Goal: Task Accomplishment & Management: Manage account settings

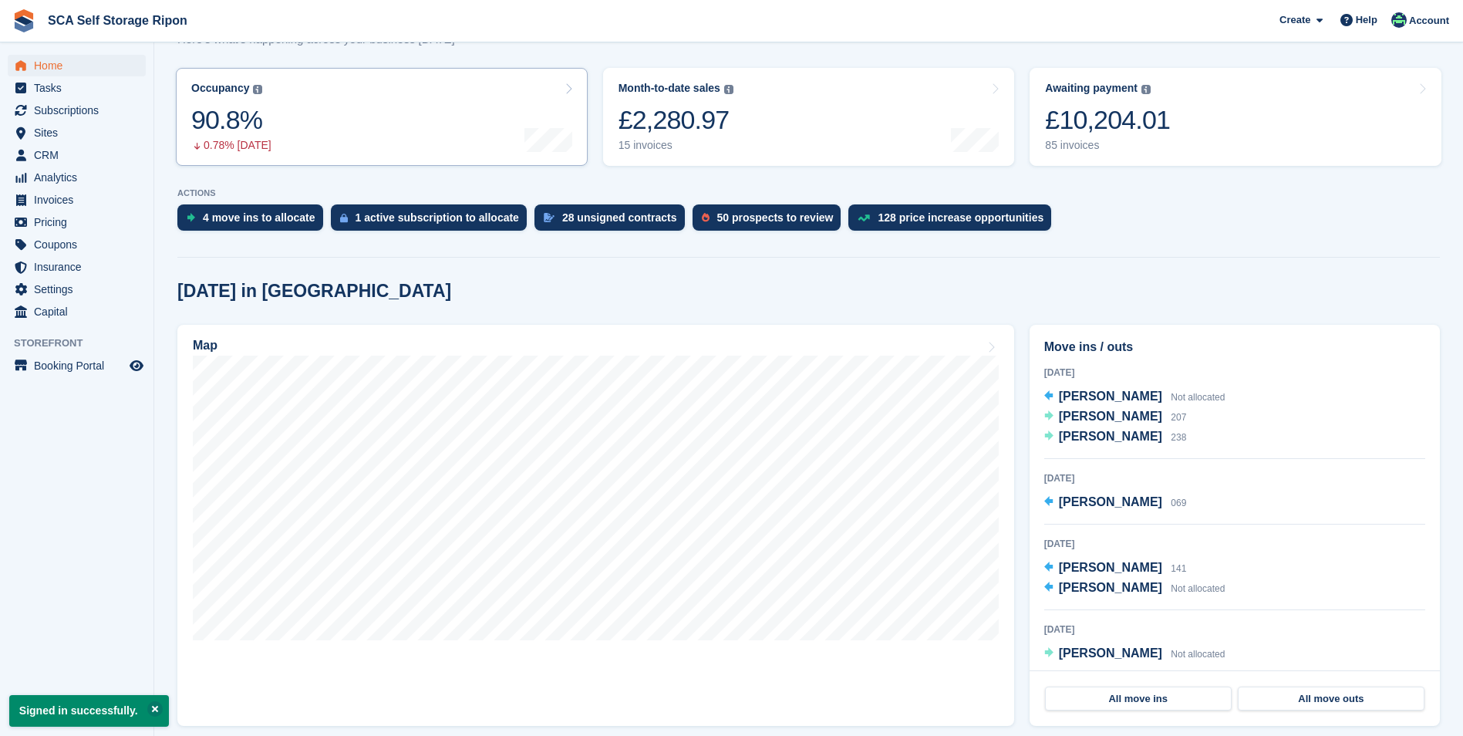
scroll to position [231, 0]
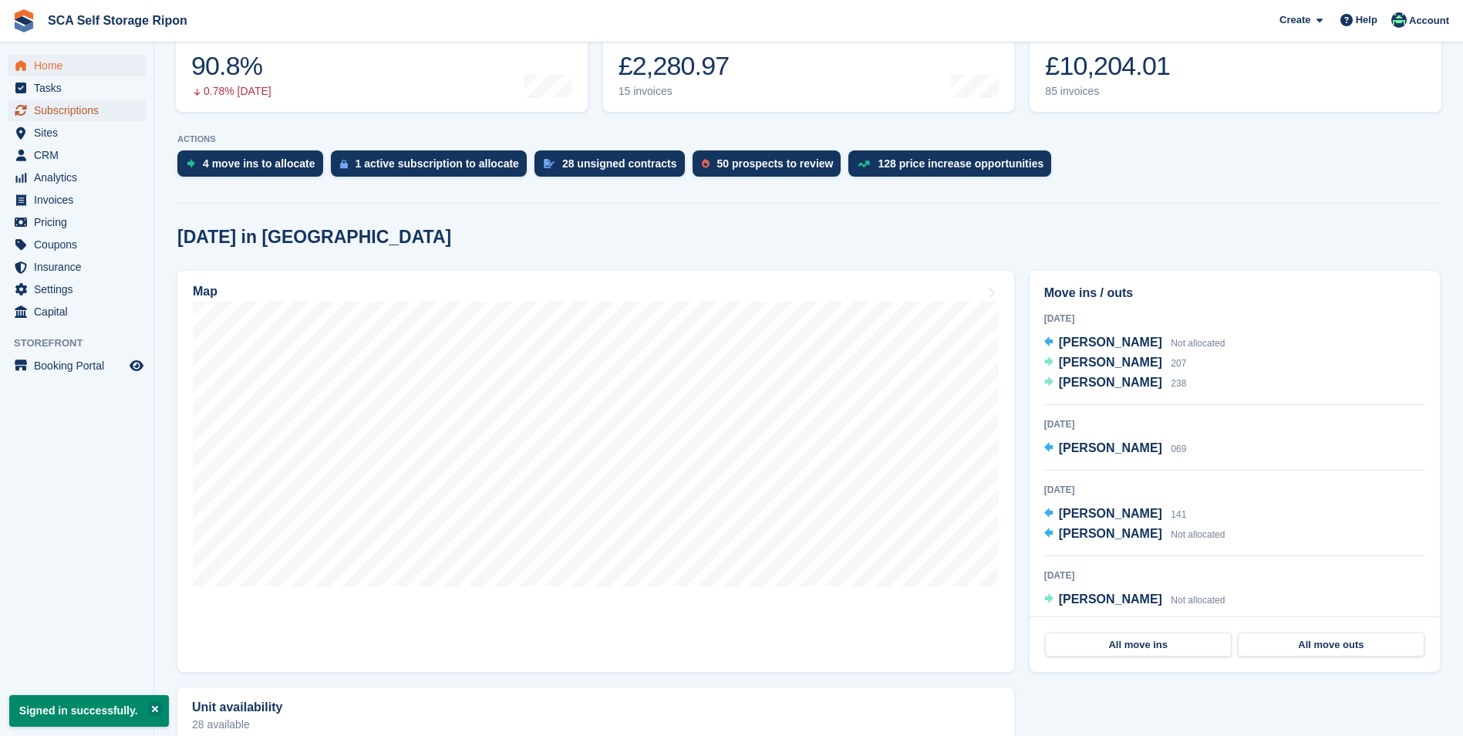
click at [93, 103] on span "Subscriptions" at bounding box center [80, 110] width 93 height 22
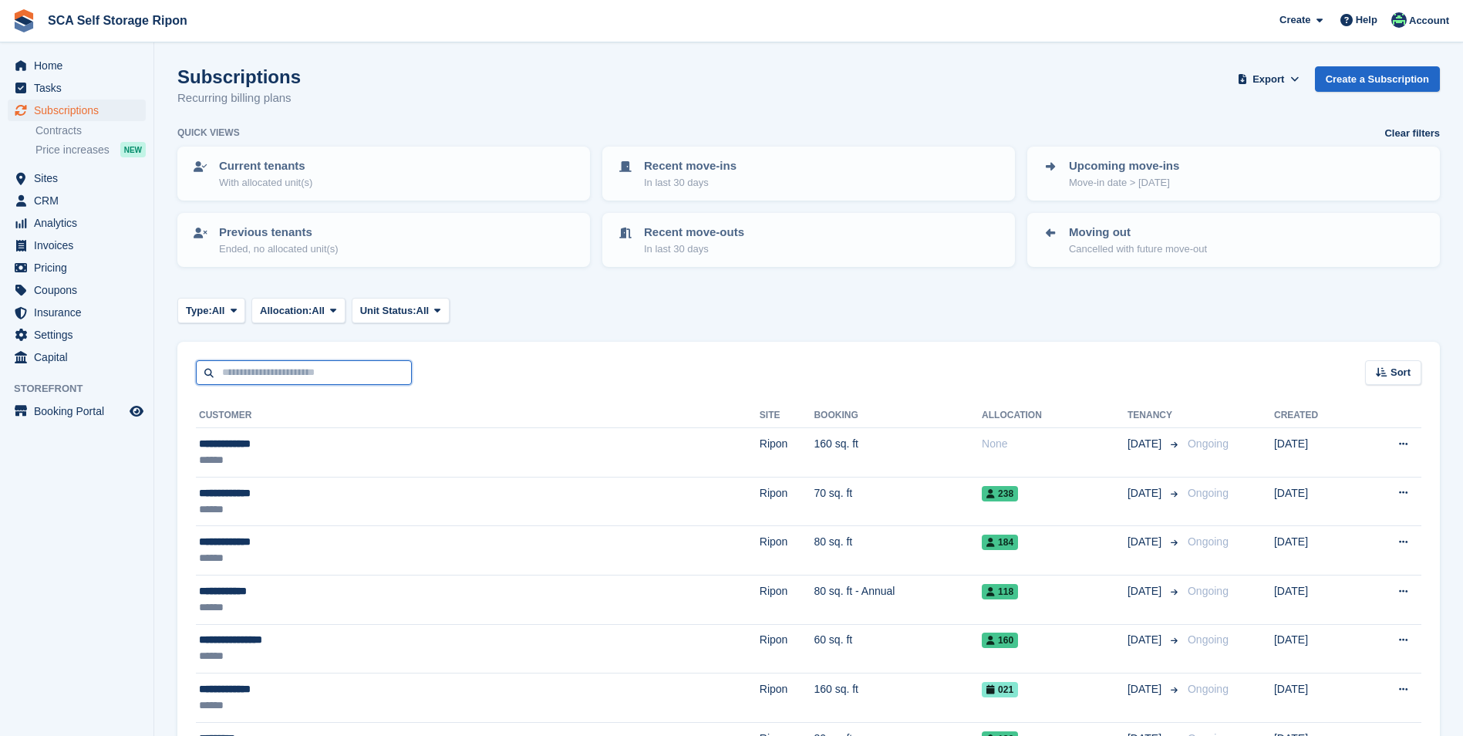
click at [315, 379] on input "text" at bounding box center [304, 372] width 216 height 25
type input "****"
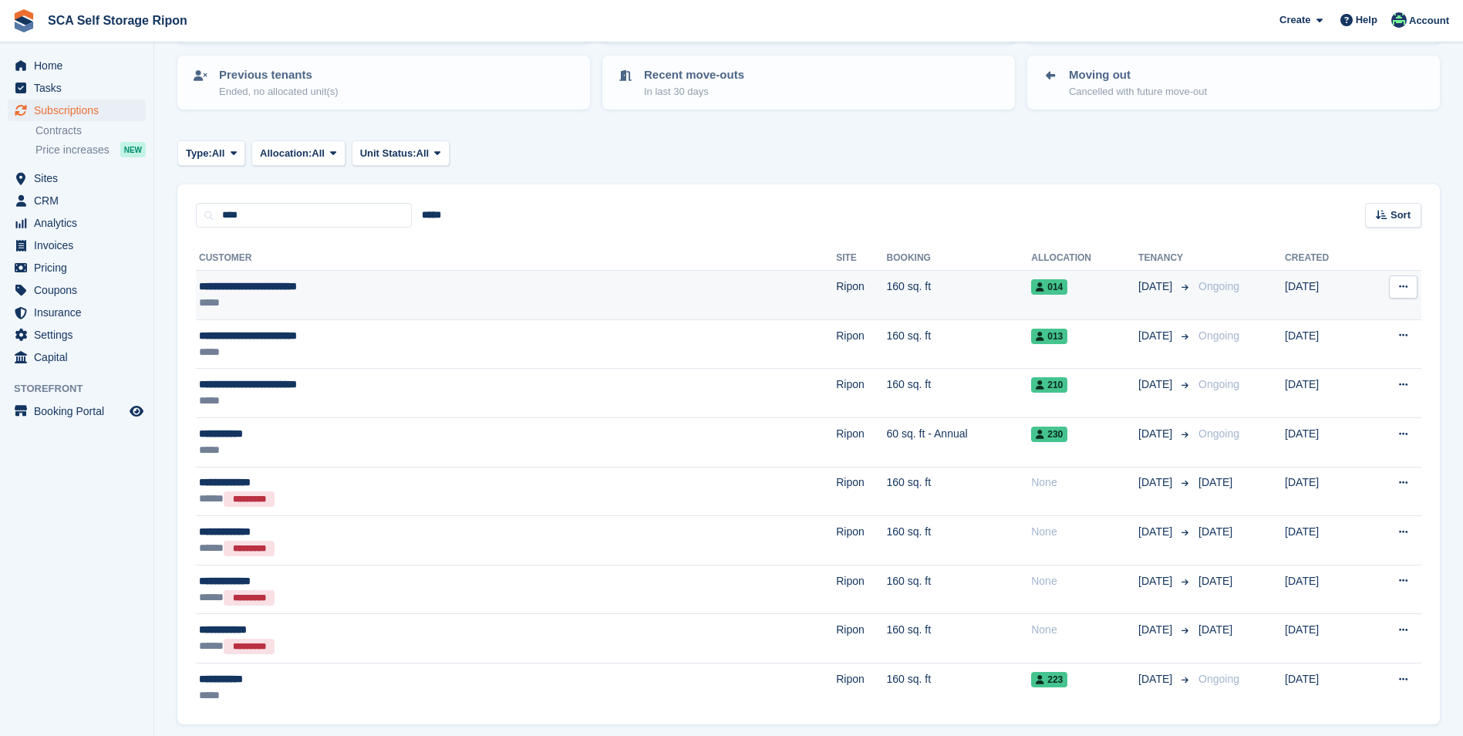
scroll to position [211, 0]
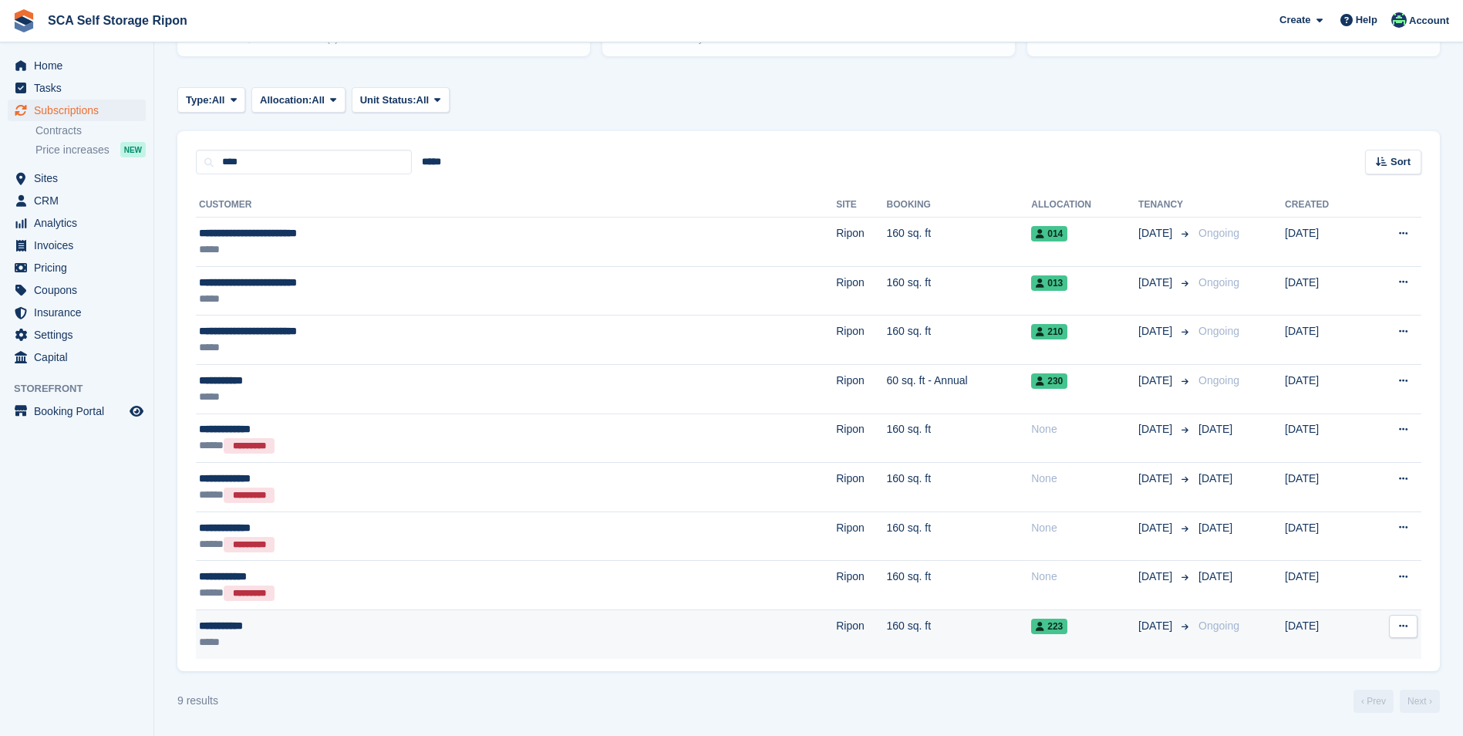
click at [346, 629] on div "**********" at bounding box center [377, 626] width 356 height 16
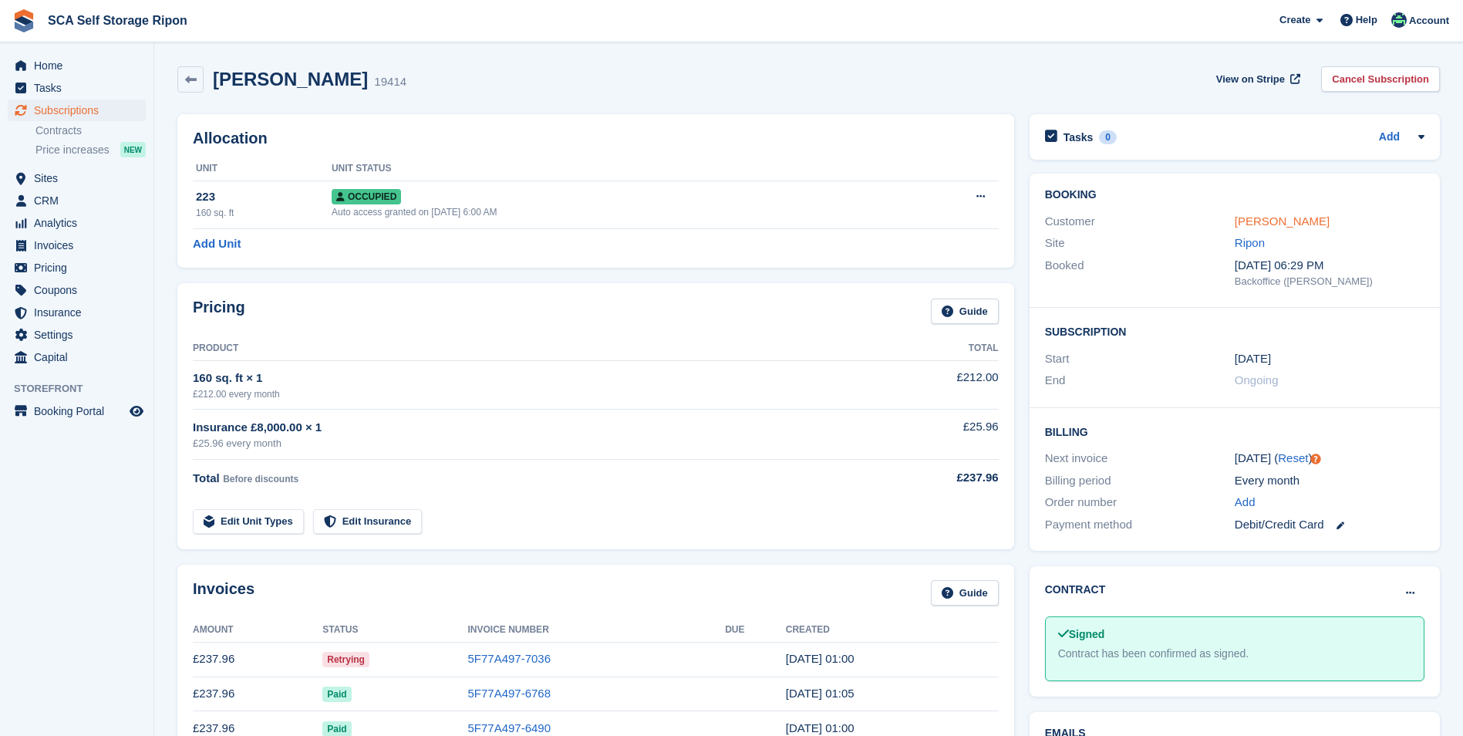
click at [1259, 224] on link "[PERSON_NAME]" at bounding box center [1282, 220] width 95 height 13
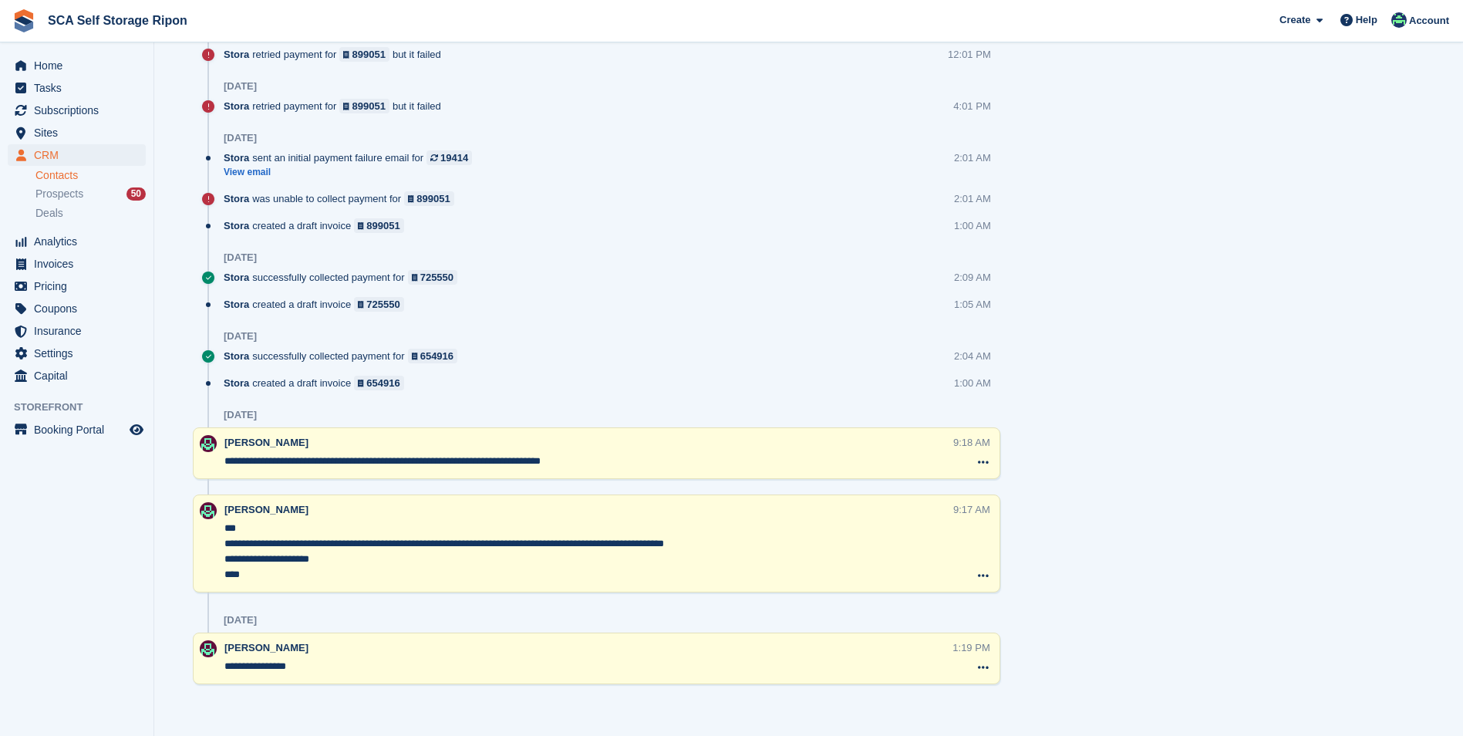
scroll to position [1251, 0]
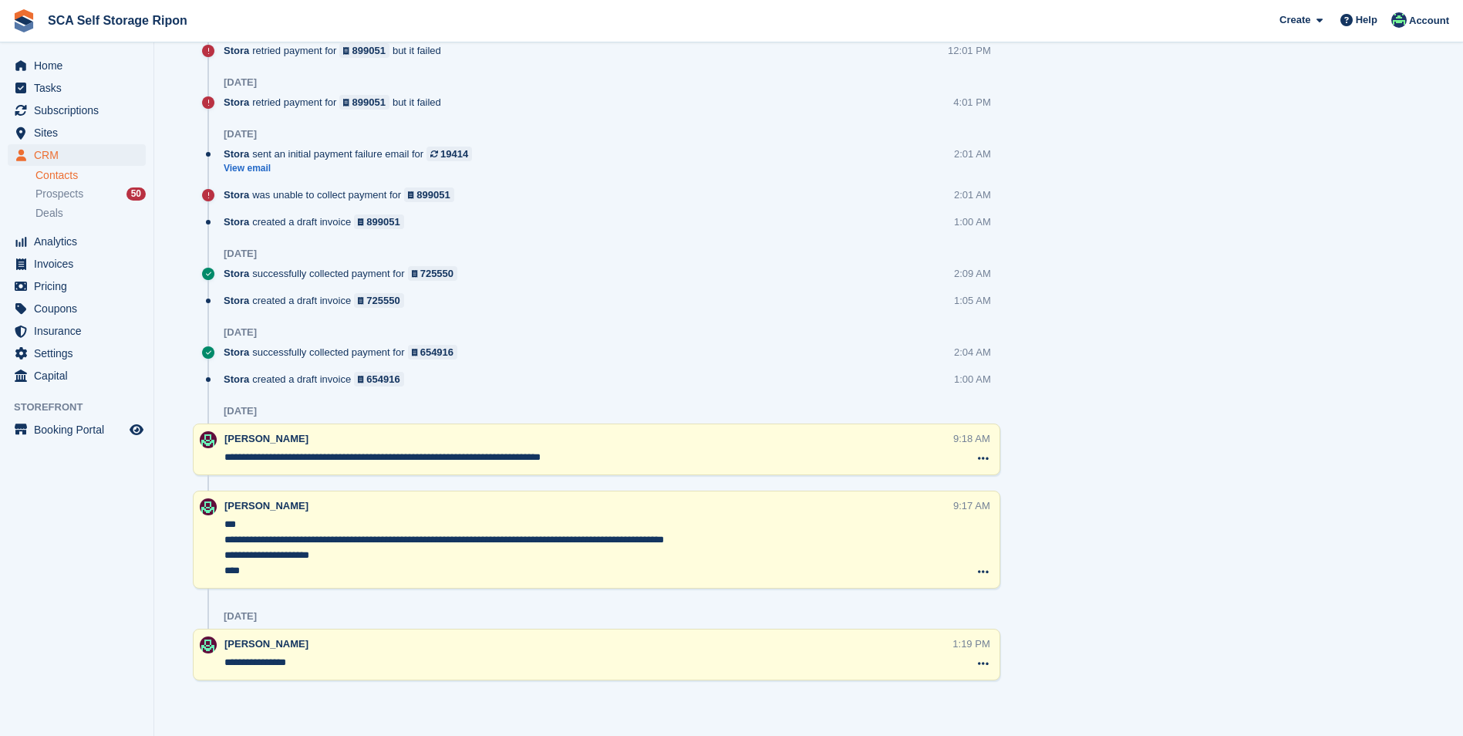
click at [244, 331] on div "22 Jul" at bounding box center [240, 332] width 33 height 12
drag, startPoint x: 227, startPoint y: 334, endPoint x: 253, endPoint y: 315, distance: 32.5
click at [231, 333] on div "22 Jul" at bounding box center [240, 332] width 33 height 12
click at [264, 258] on div "[DATE]" at bounding box center [612, 253] width 777 height 25
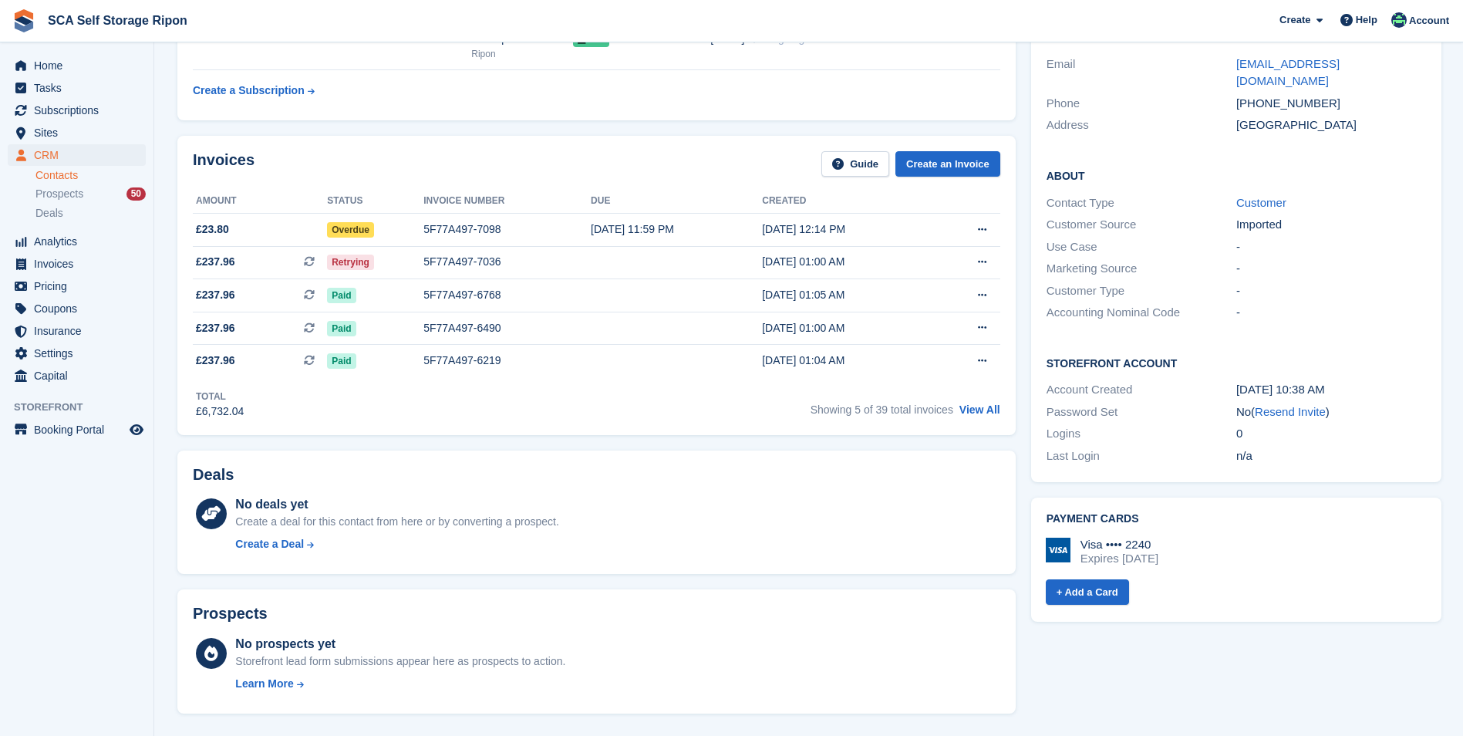
scroll to position [308, 0]
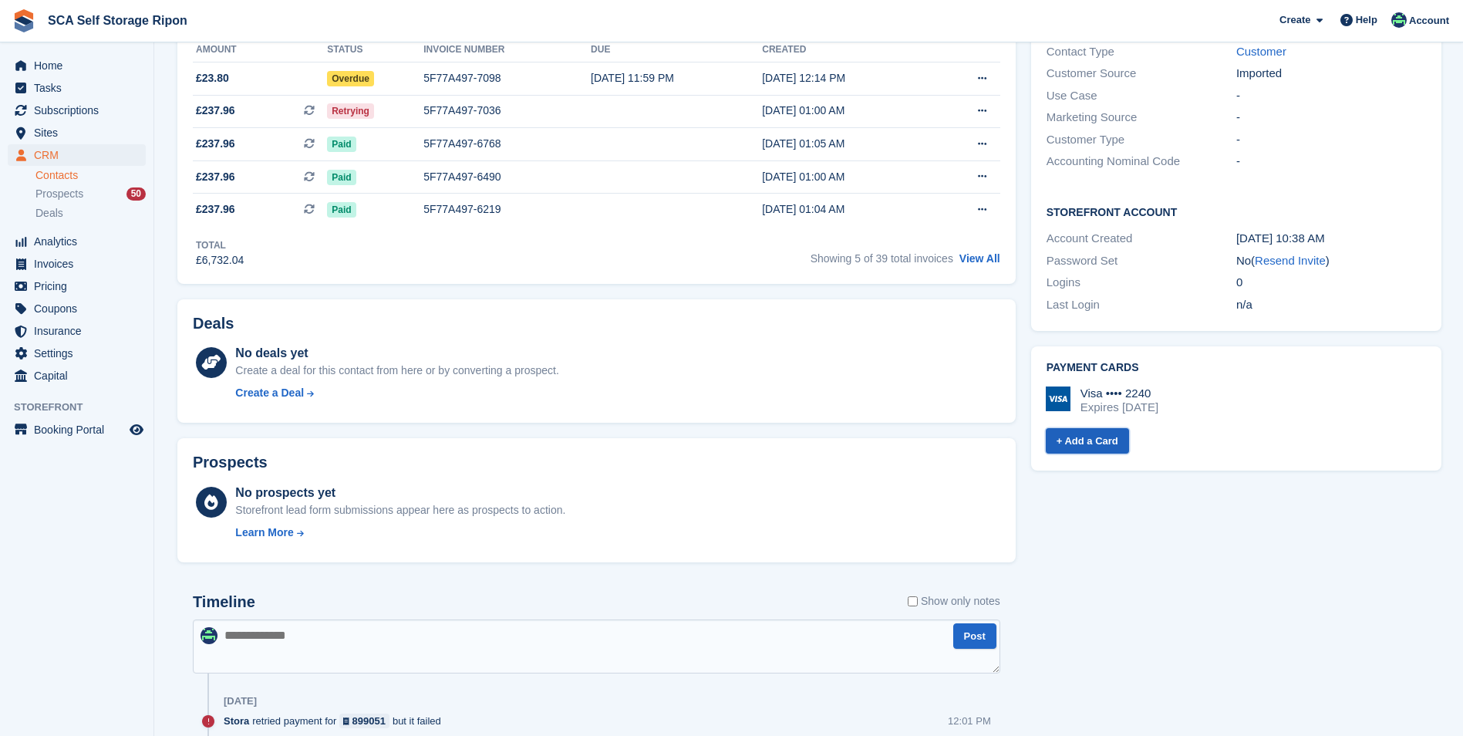
click at [1088, 428] on link "+ Add a Card" at bounding box center [1087, 440] width 83 height 25
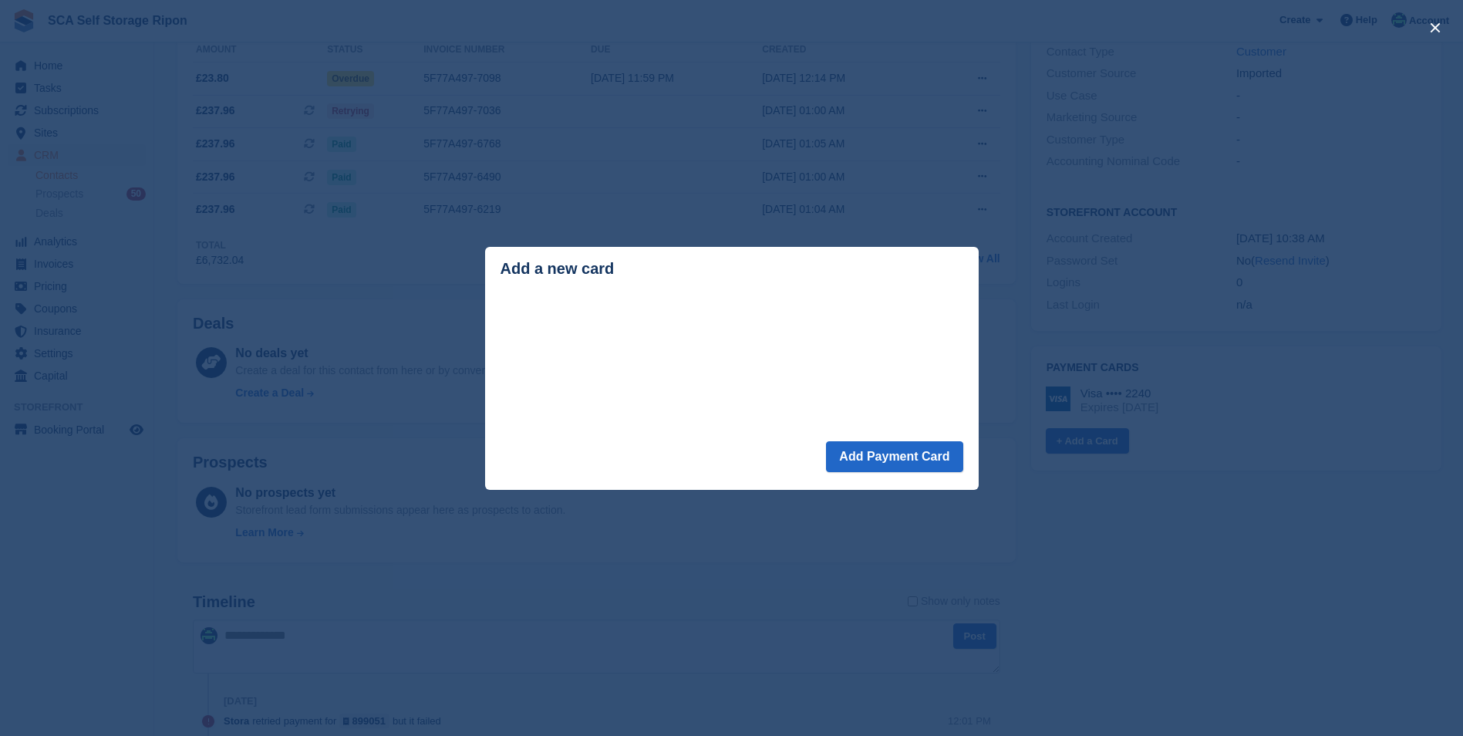
click at [1189, 592] on div "close" at bounding box center [731, 368] width 1463 height 736
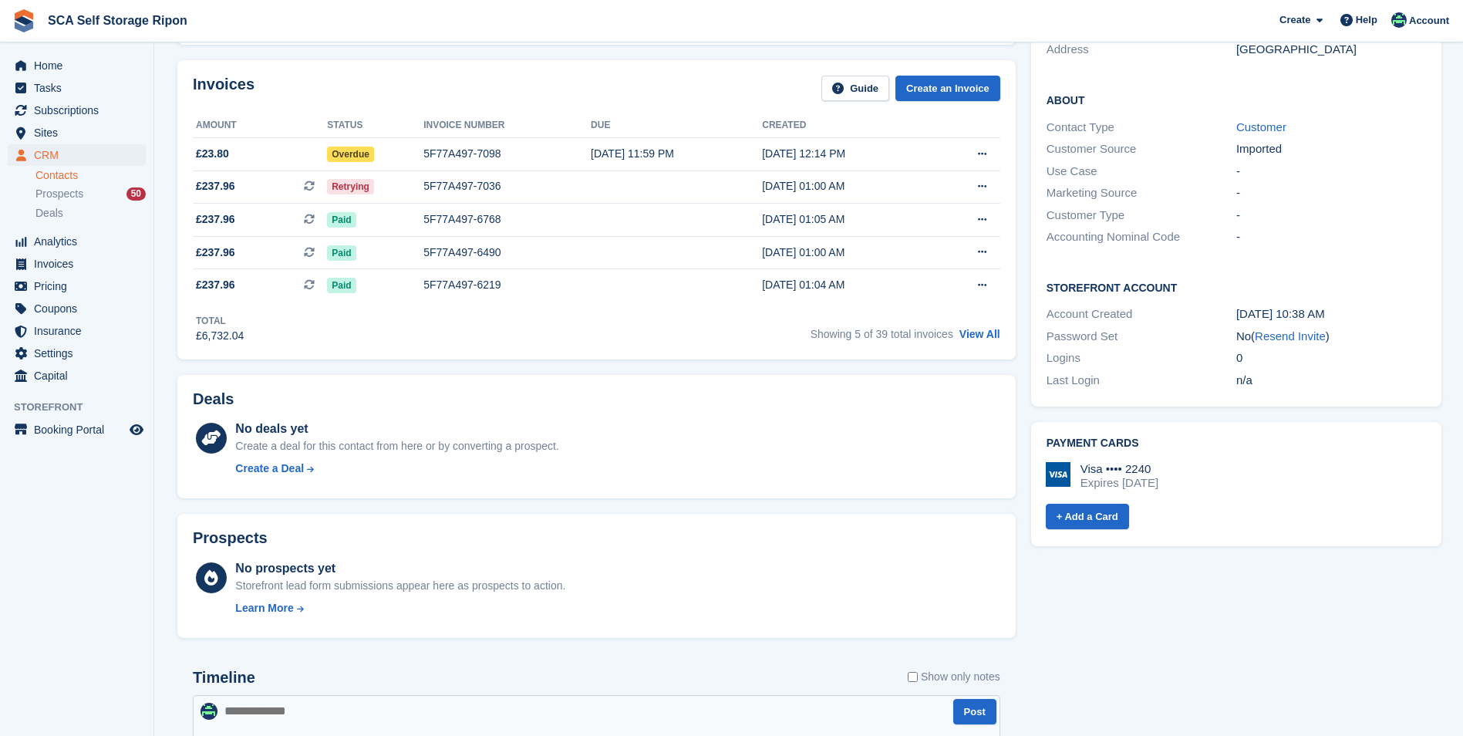
scroll to position [231, 0]
click at [1102, 506] on link "+ Add a Card" at bounding box center [1087, 517] width 83 height 25
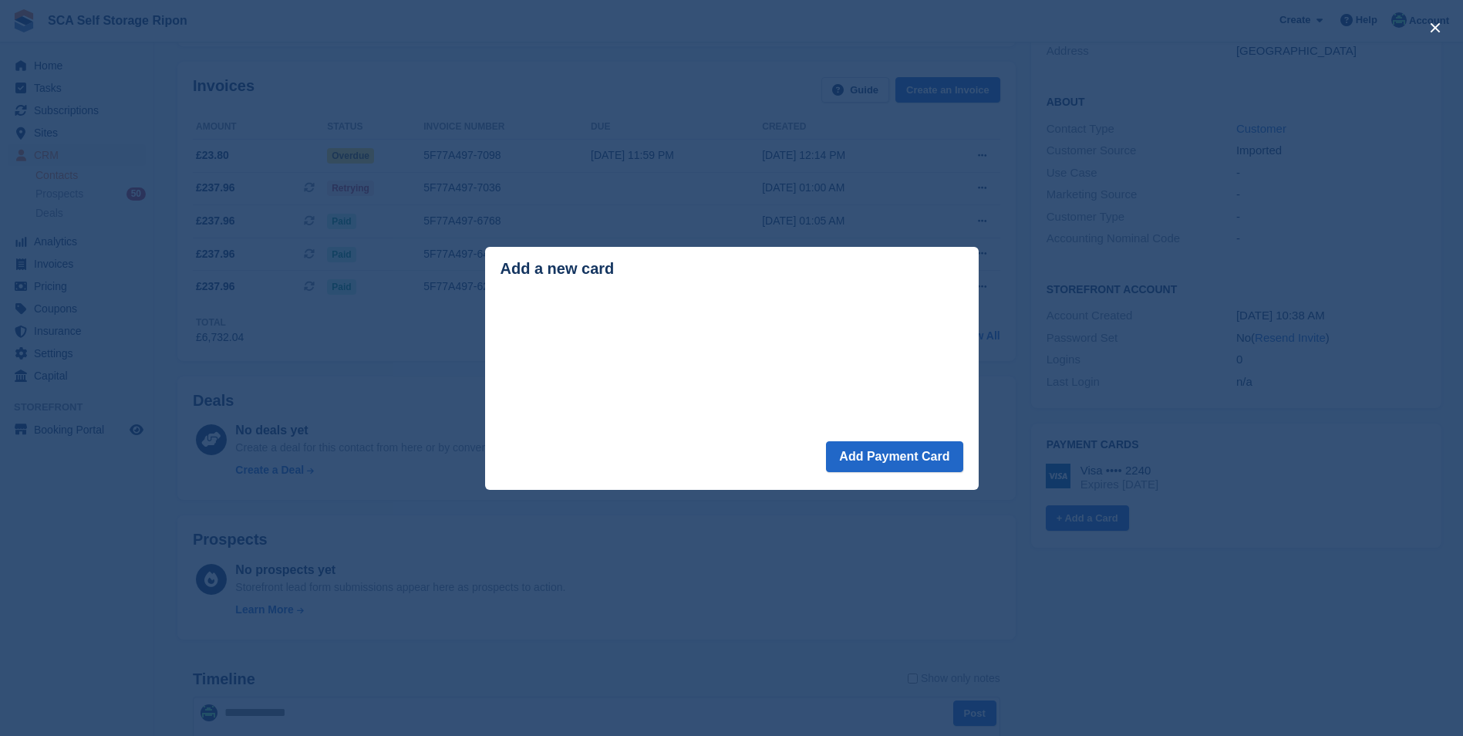
click at [1151, 617] on div "close" at bounding box center [731, 368] width 1463 height 736
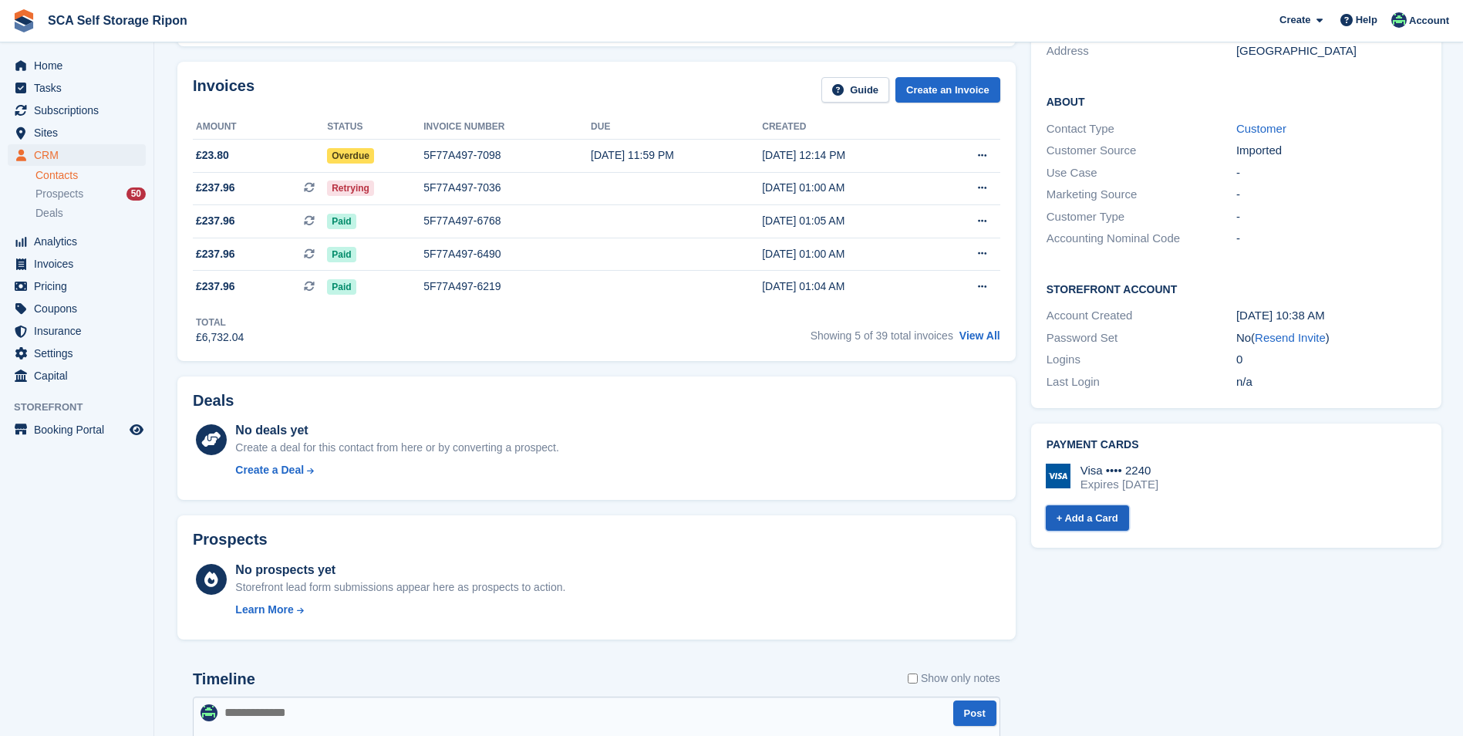
click at [1107, 509] on link "+ Add a Card" at bounding box center [1087, 517] width 83 height 25
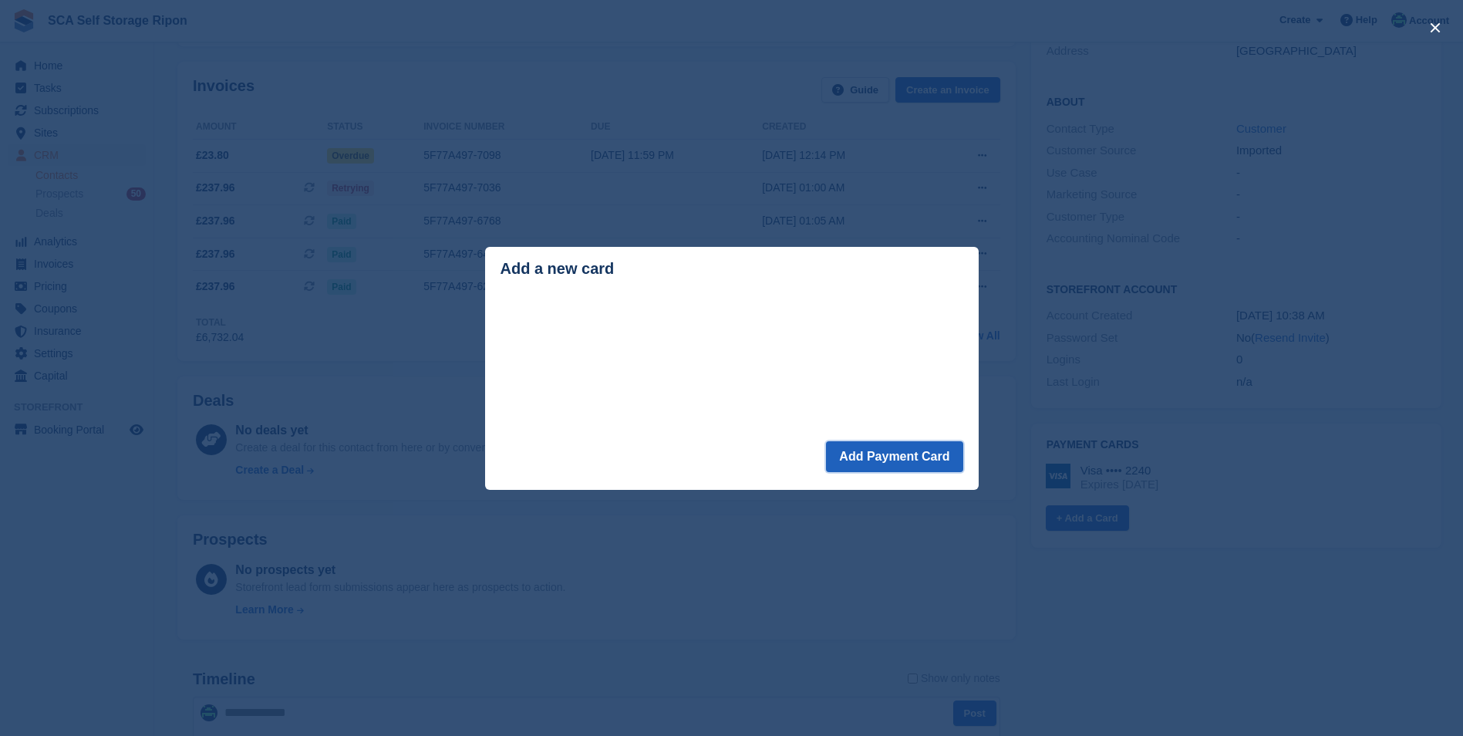
click at [927, 460] on button "Add Payment Card" at bounding box center [894, 456] width 137 height 31
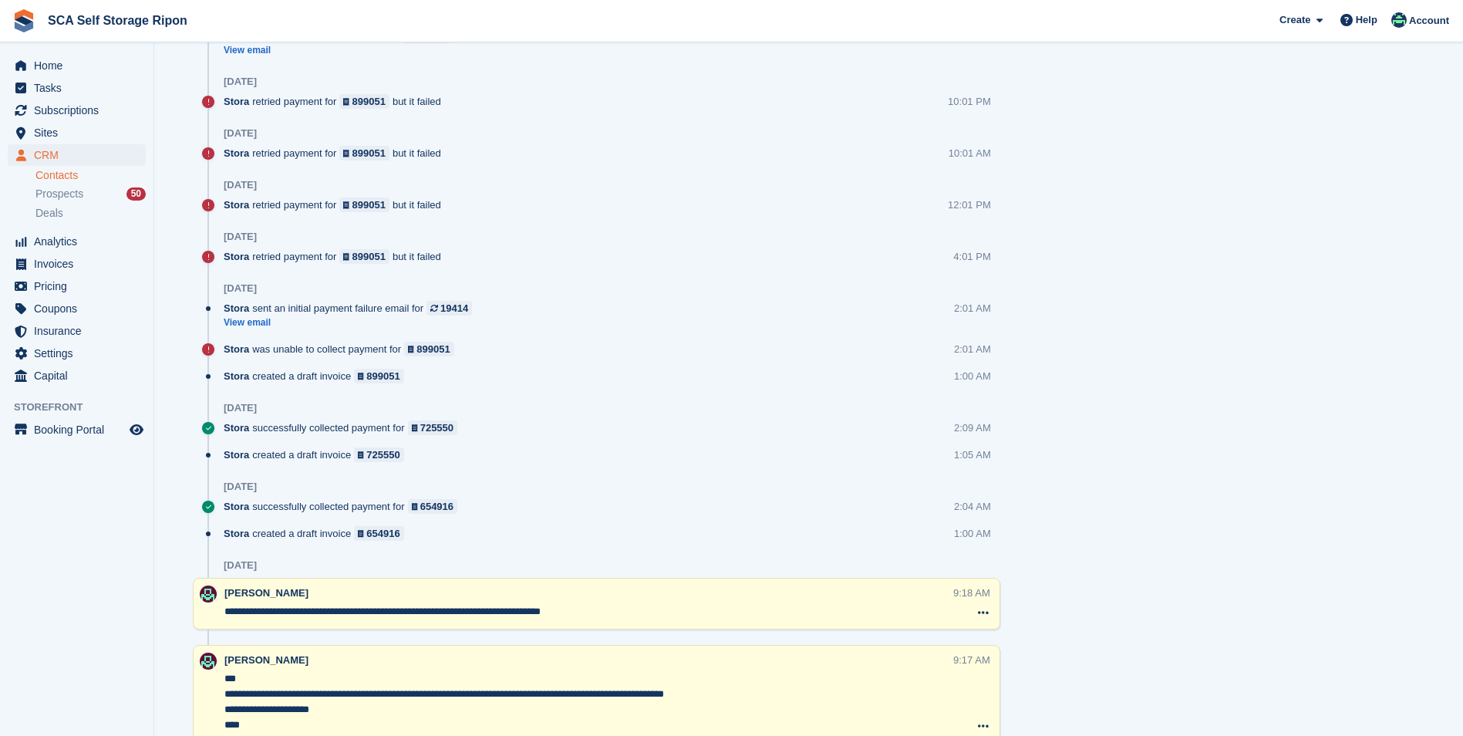
scroll to position [1174, 0]
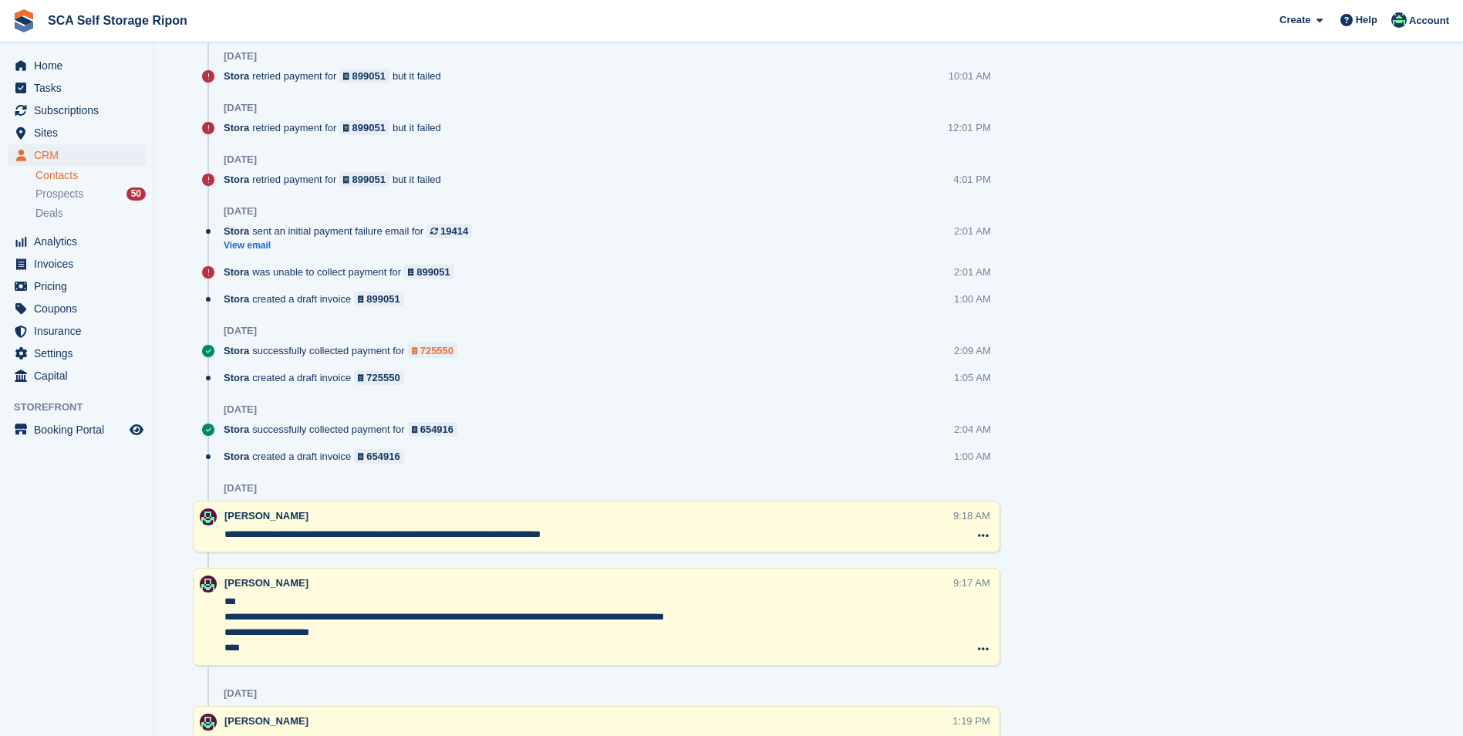
click at [420, 349] on div "725550" at bounding box center [436, 350] width 33 height 15
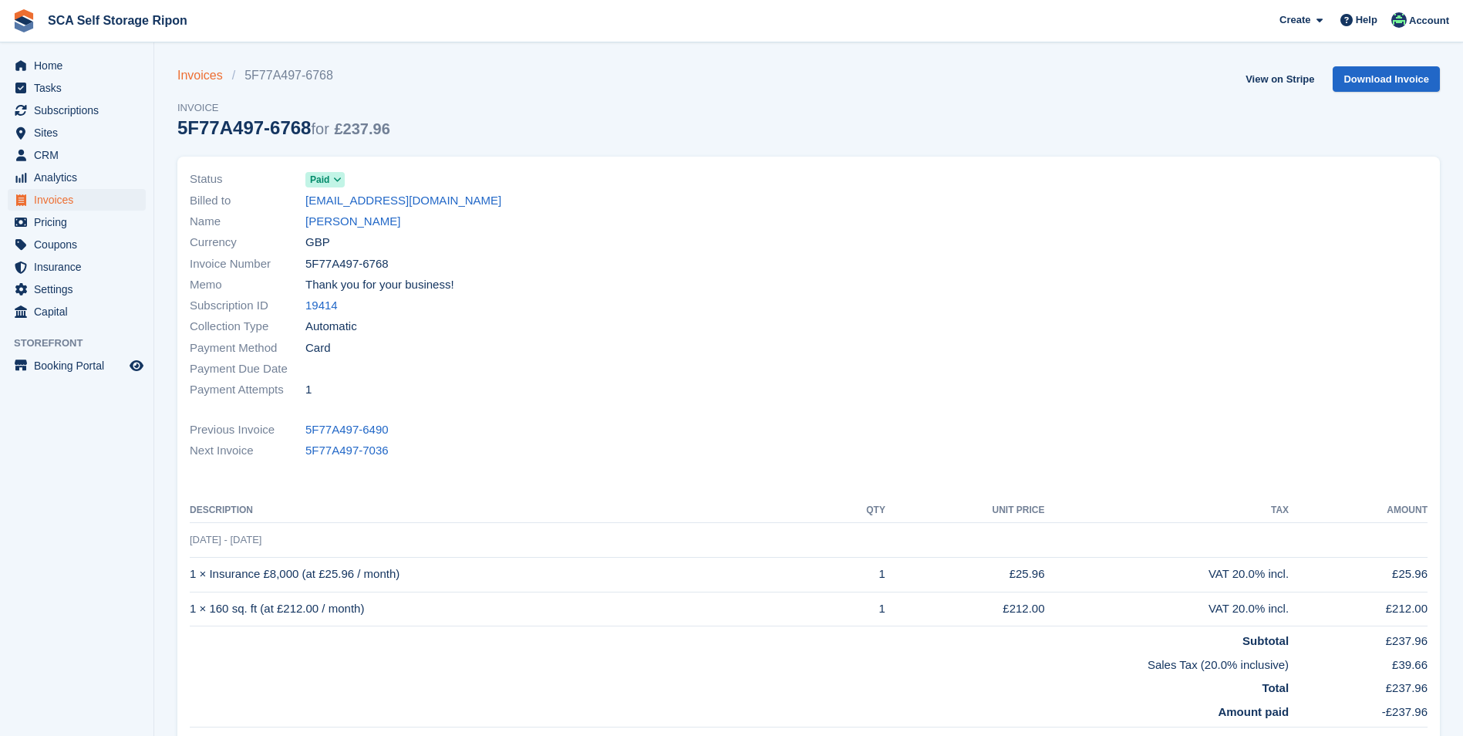
click at [218, 75] on link "Invoices" at bounding box center [204, 75] width 55 height 19
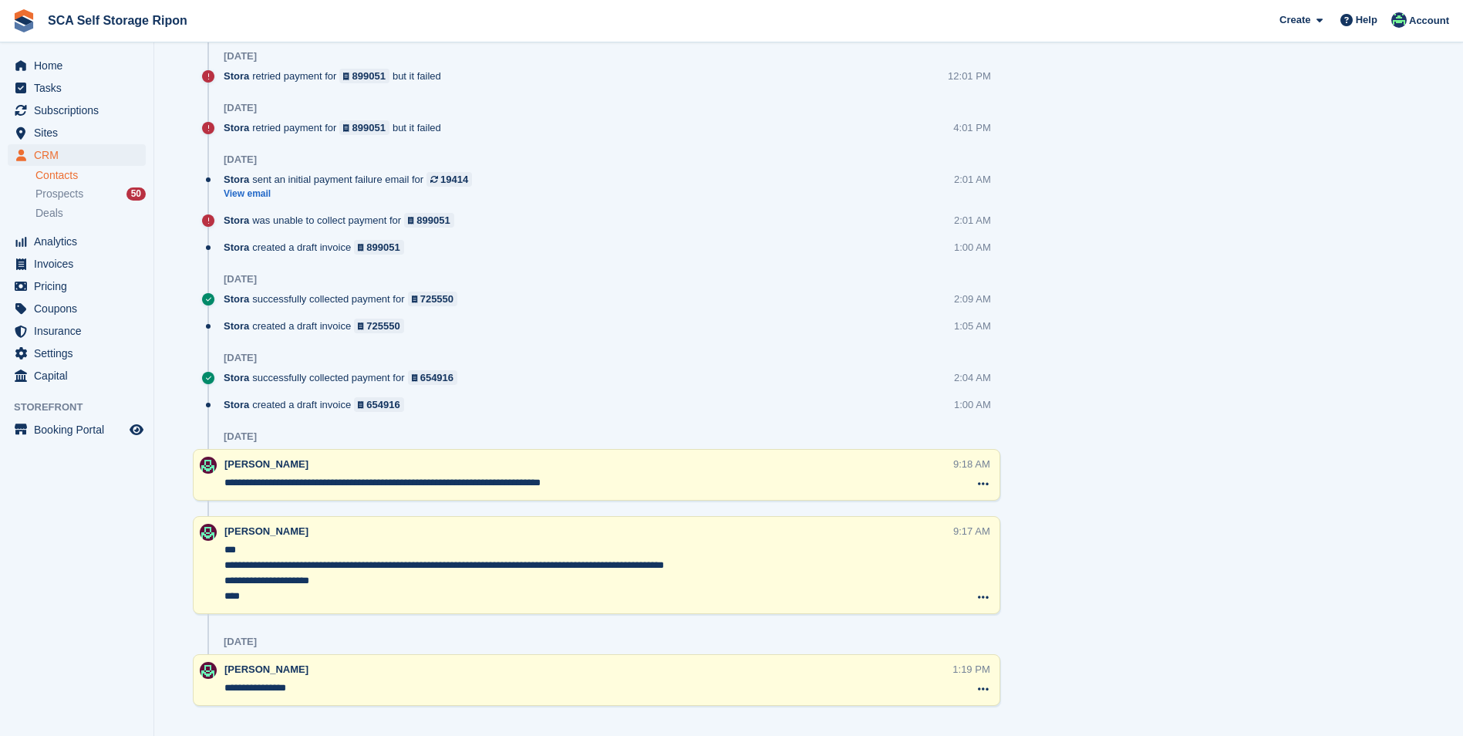
scroll to position [1251, 0]
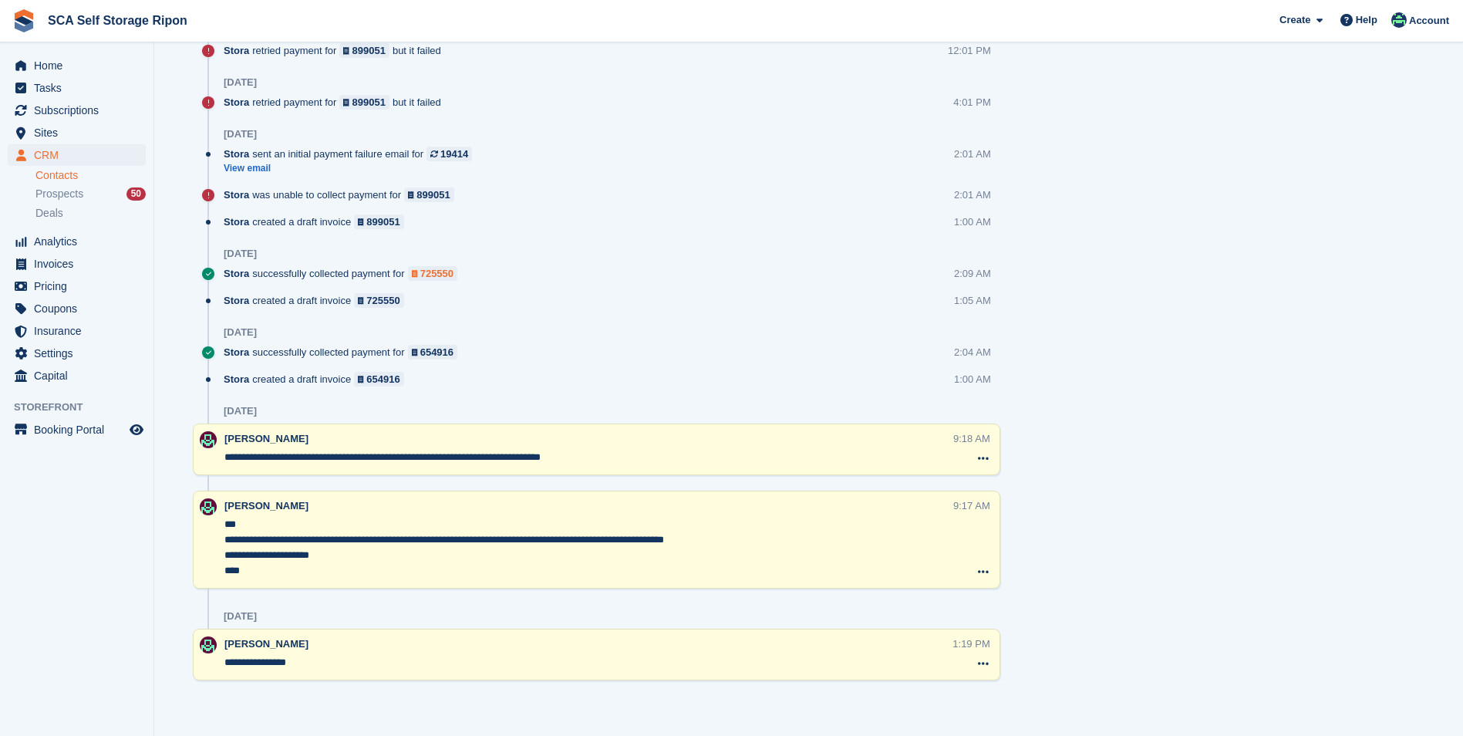
click at [411, 268] on link "725550" at bounding box center [433, 273] width 50 height 15
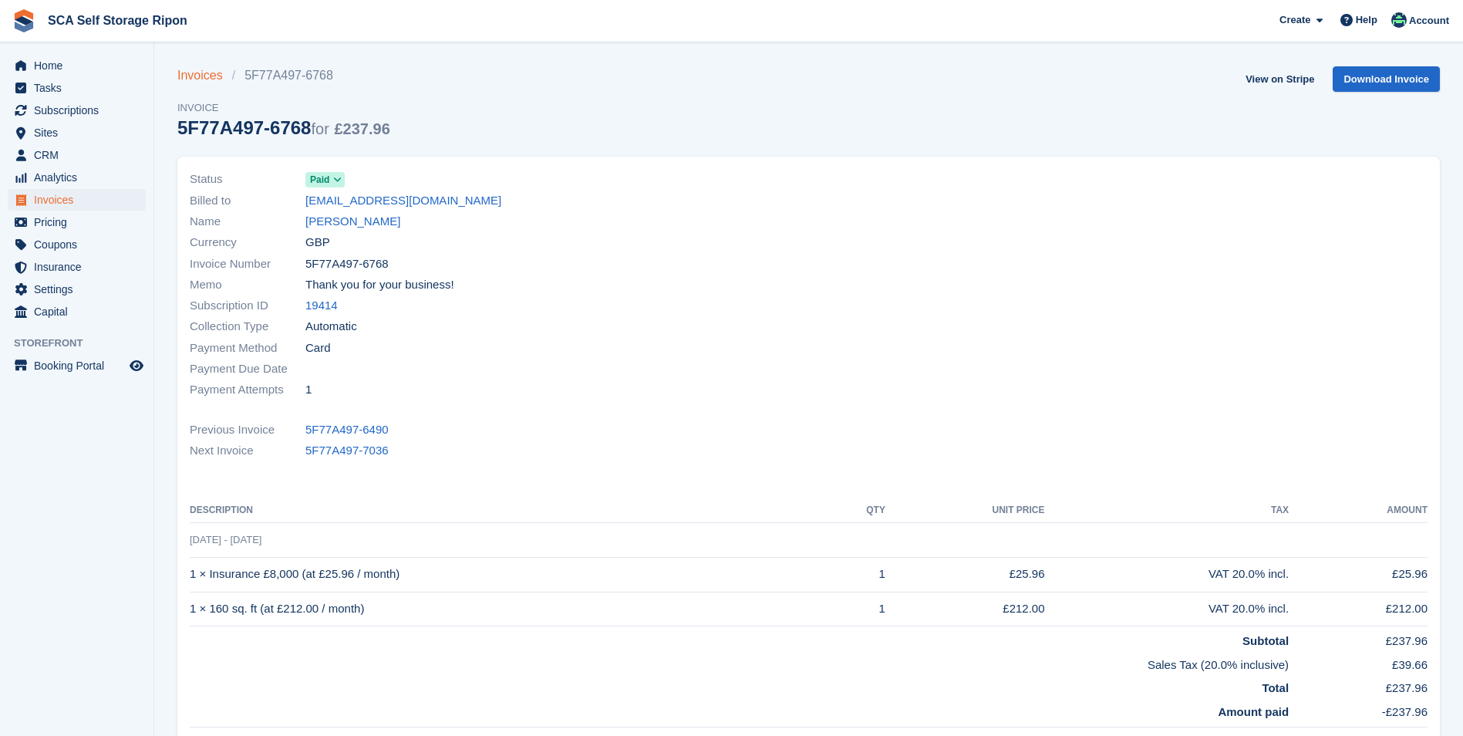
click at [204, 75] on link "Invoices" at bounding box center [204, 75] width 55 height 19
click at [189, 71] on link "Invoices" at bounding box center [204, 75] width 55 height 19
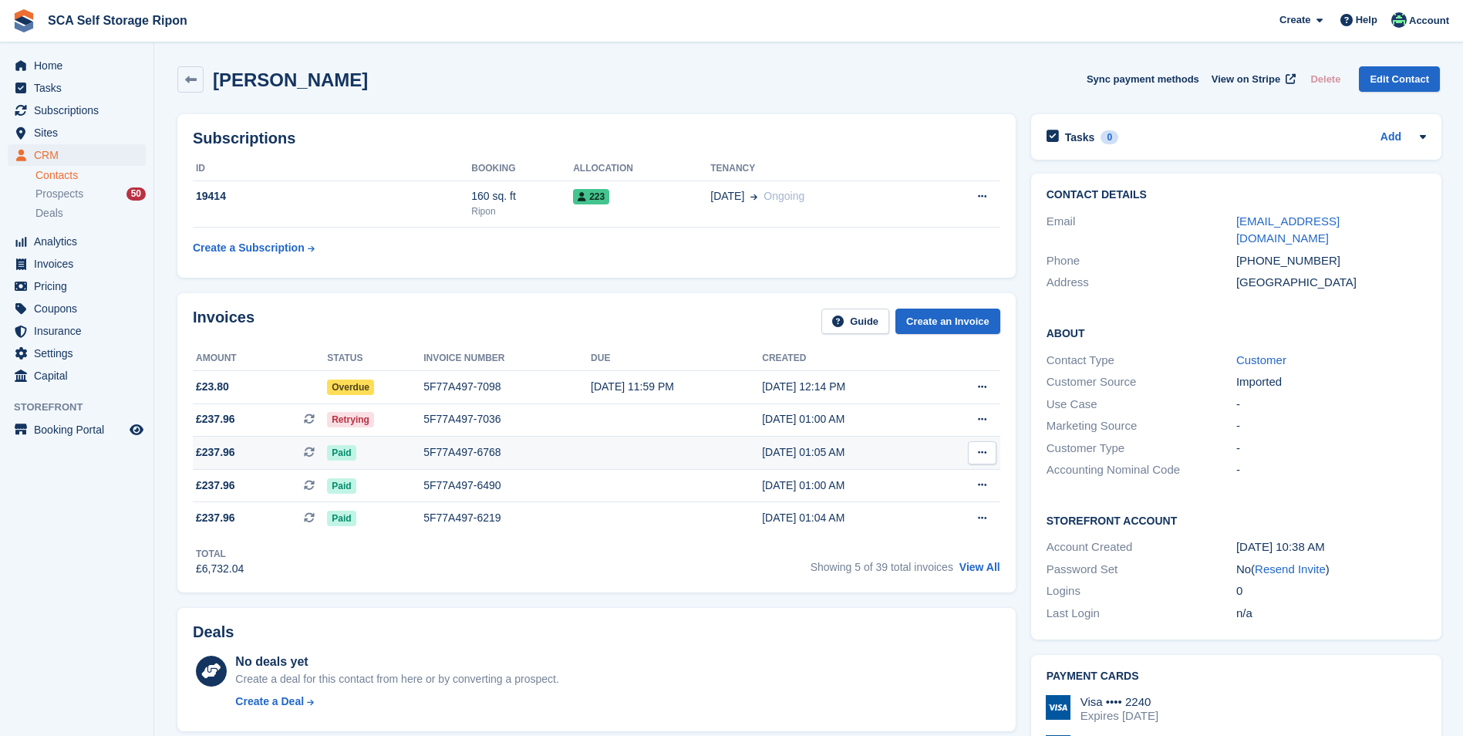
click at [401, 450] on div "Paid" at bounding box center [375, 452] width 96 height 16
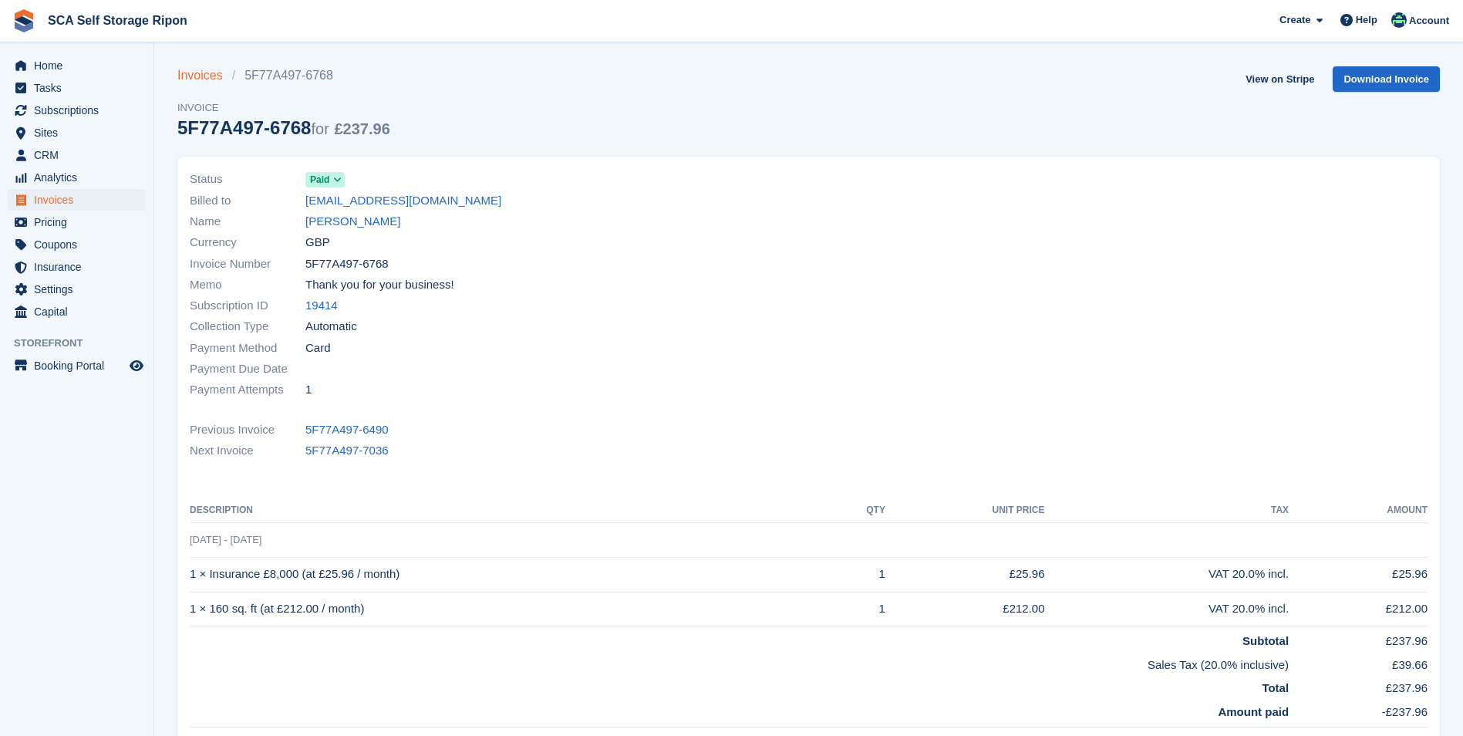
click at [208, 79] on link "Invoices" at bounding box center [204, 75] width 55 height 19
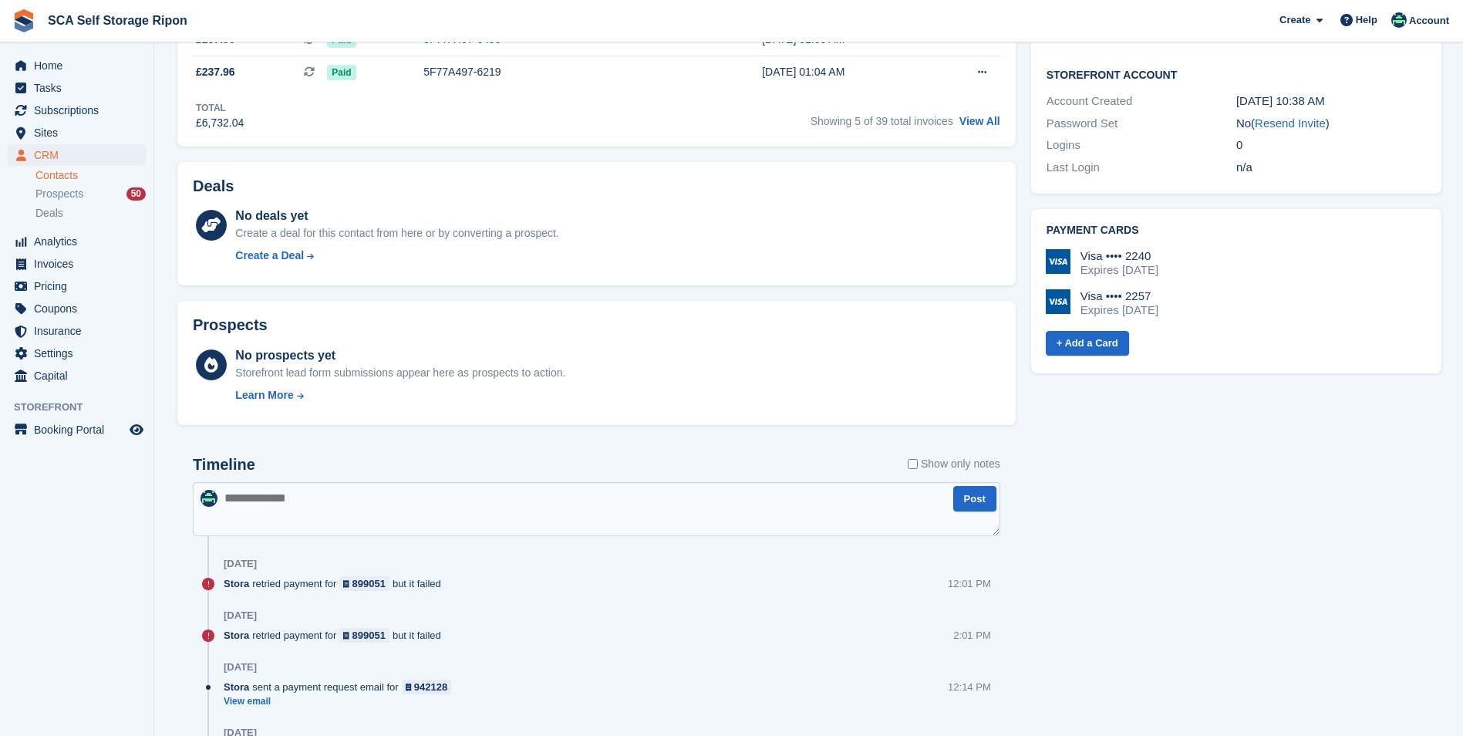
scroll to position [463, 0]
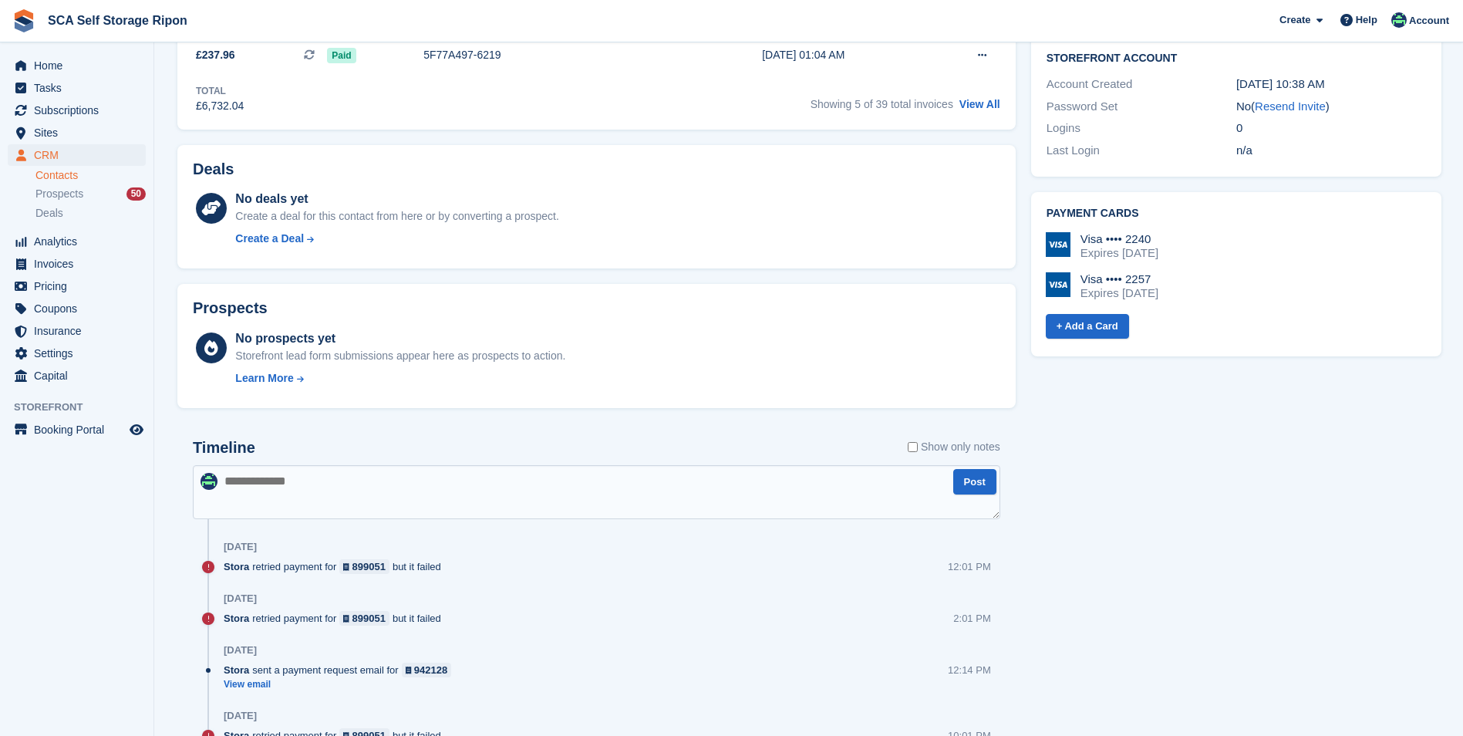
click at [321, 484] on textarea at bounding box center [596, 492] width 807 height 54
type textarea "**********"
click at [985, 485] on button "Post" at bounding box center [974, 481] width 43 height 25
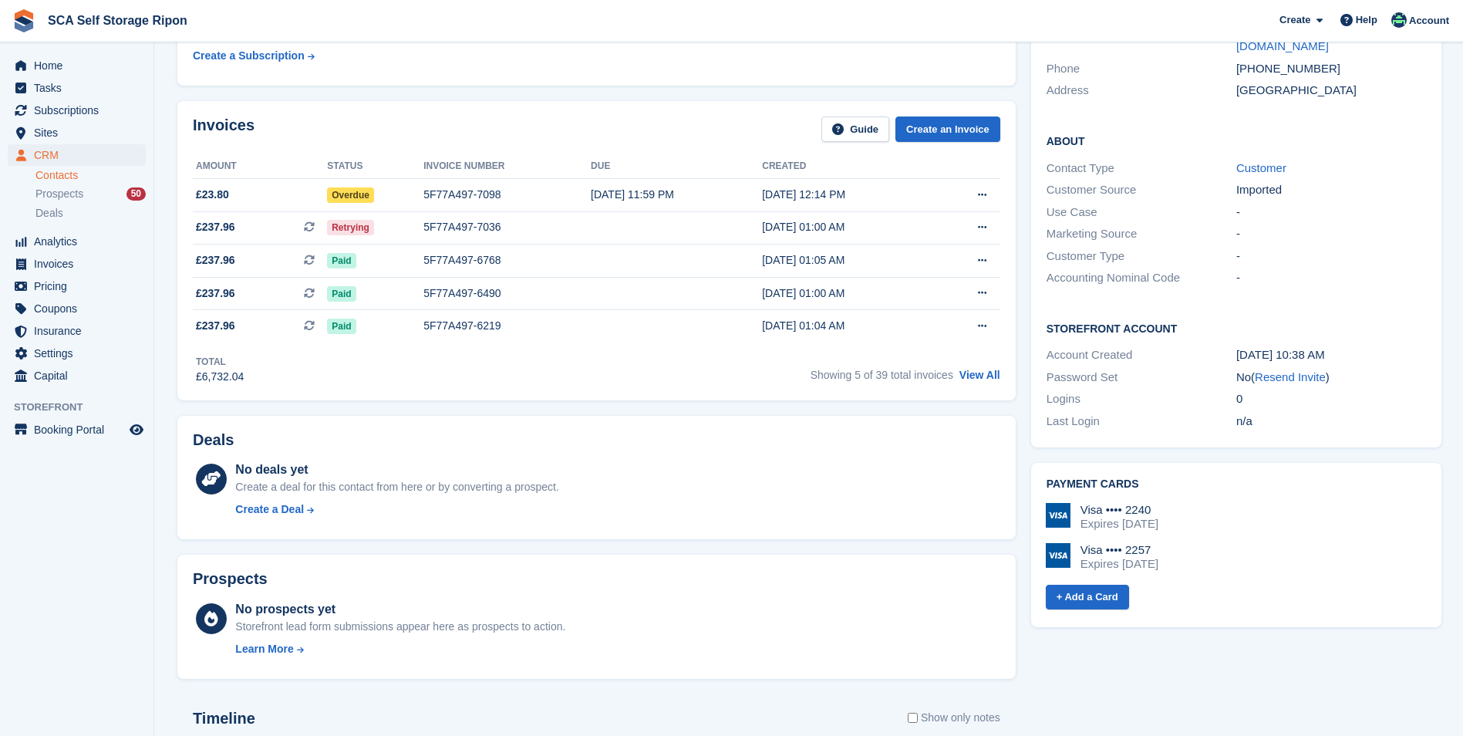
scroll to position [0, 0]
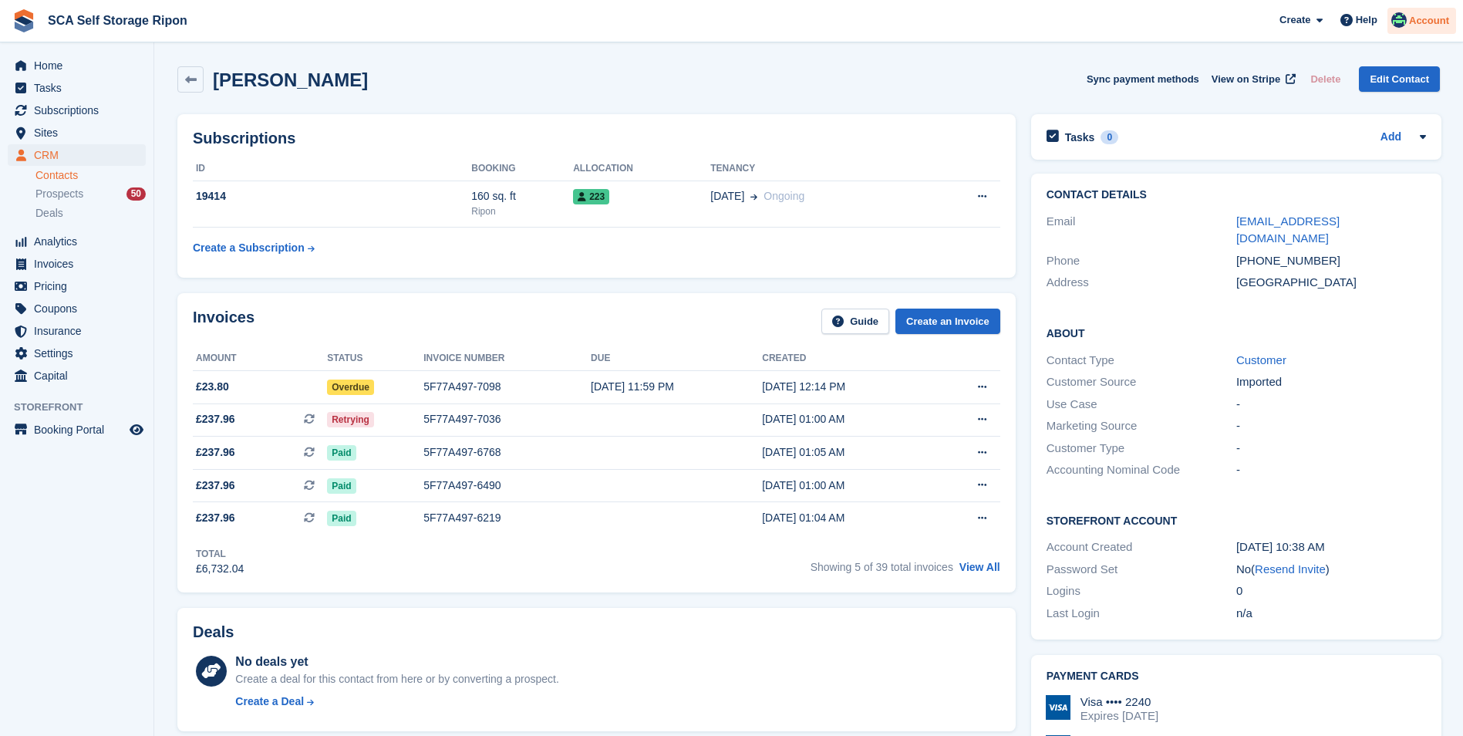
click at [1448, 19] on span "Account" at bounding box center [1429, 20] width 40 height 15
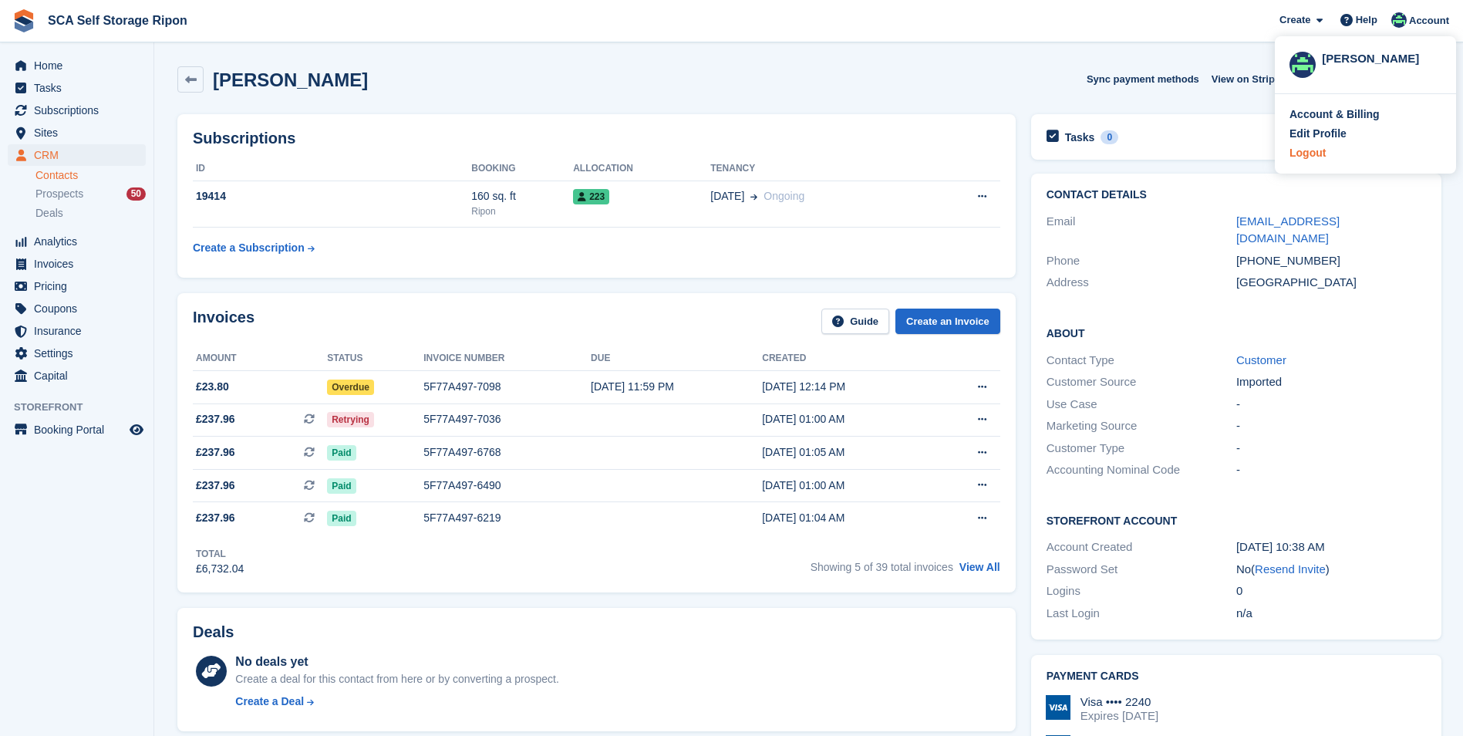
click at [1313, 157] on div "Logout" at bounding box center [1307, 153] width 36 height 16
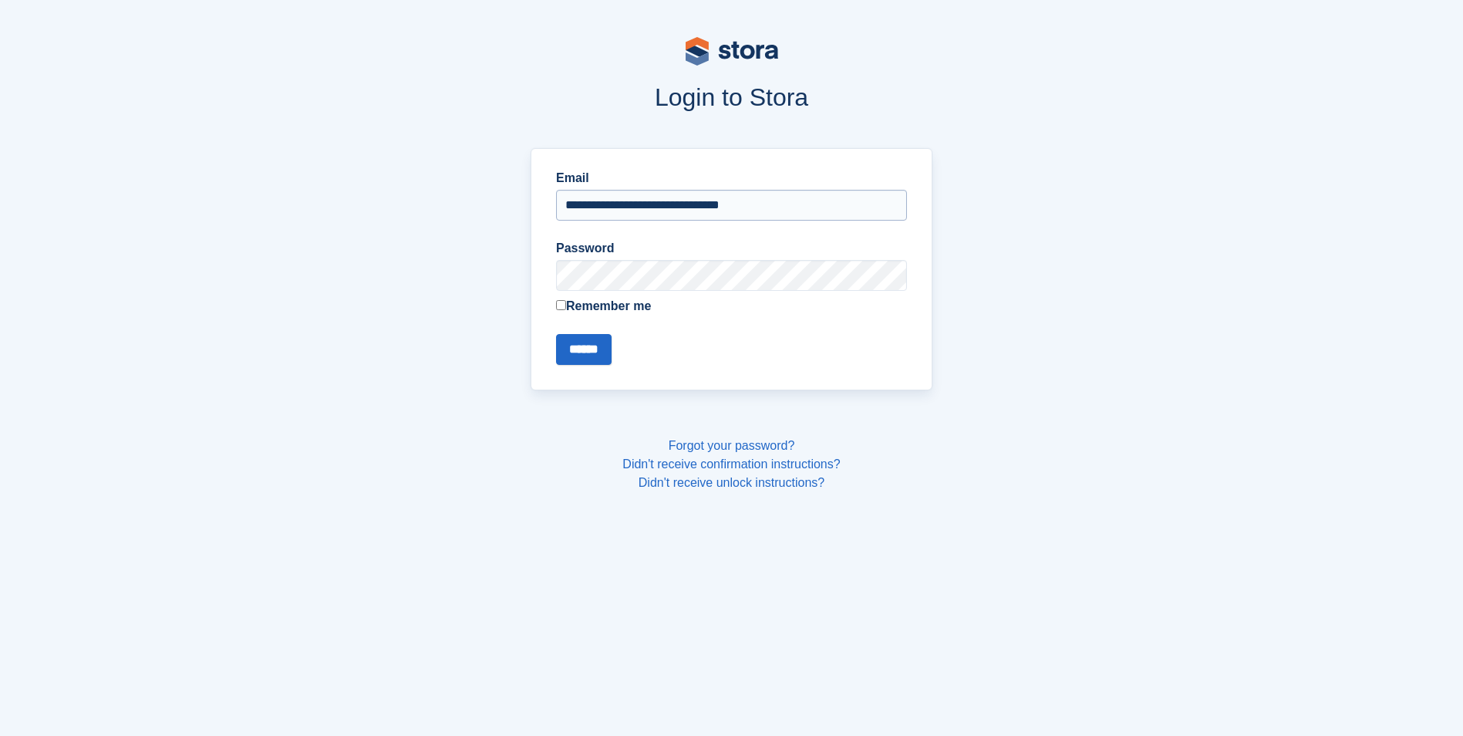
click at [784, 211] on input "**********" at bounding box center [731, 205] width 351 height 31
type input "**********"
click at [602, 354] on input "******" at bounding box center [584, 349] width 56 height 31
